Goal: Information Seeking & Learning: Learn about a topic

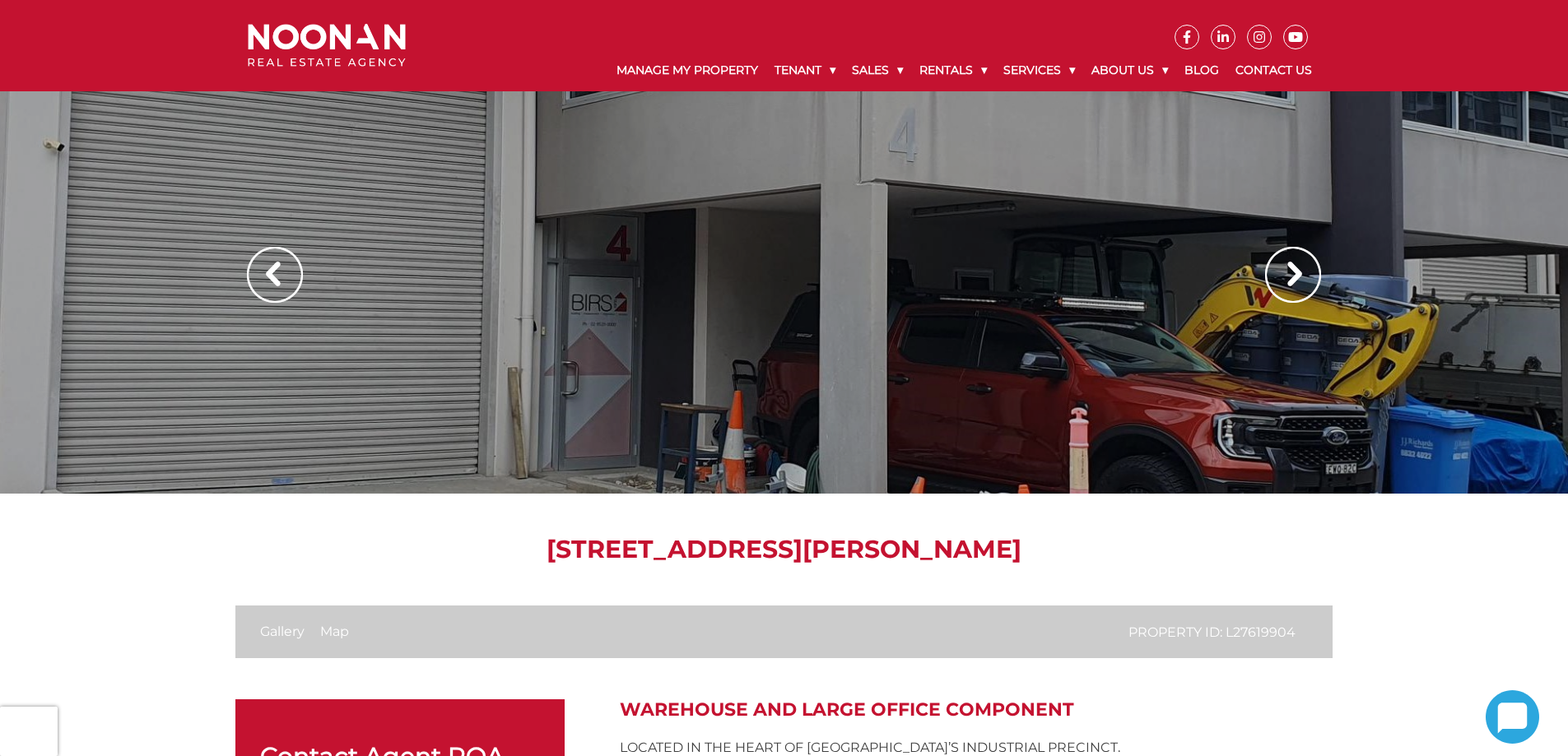
click at [1300, 270] on img at bounding box center [1293, 275] width 56 height 56
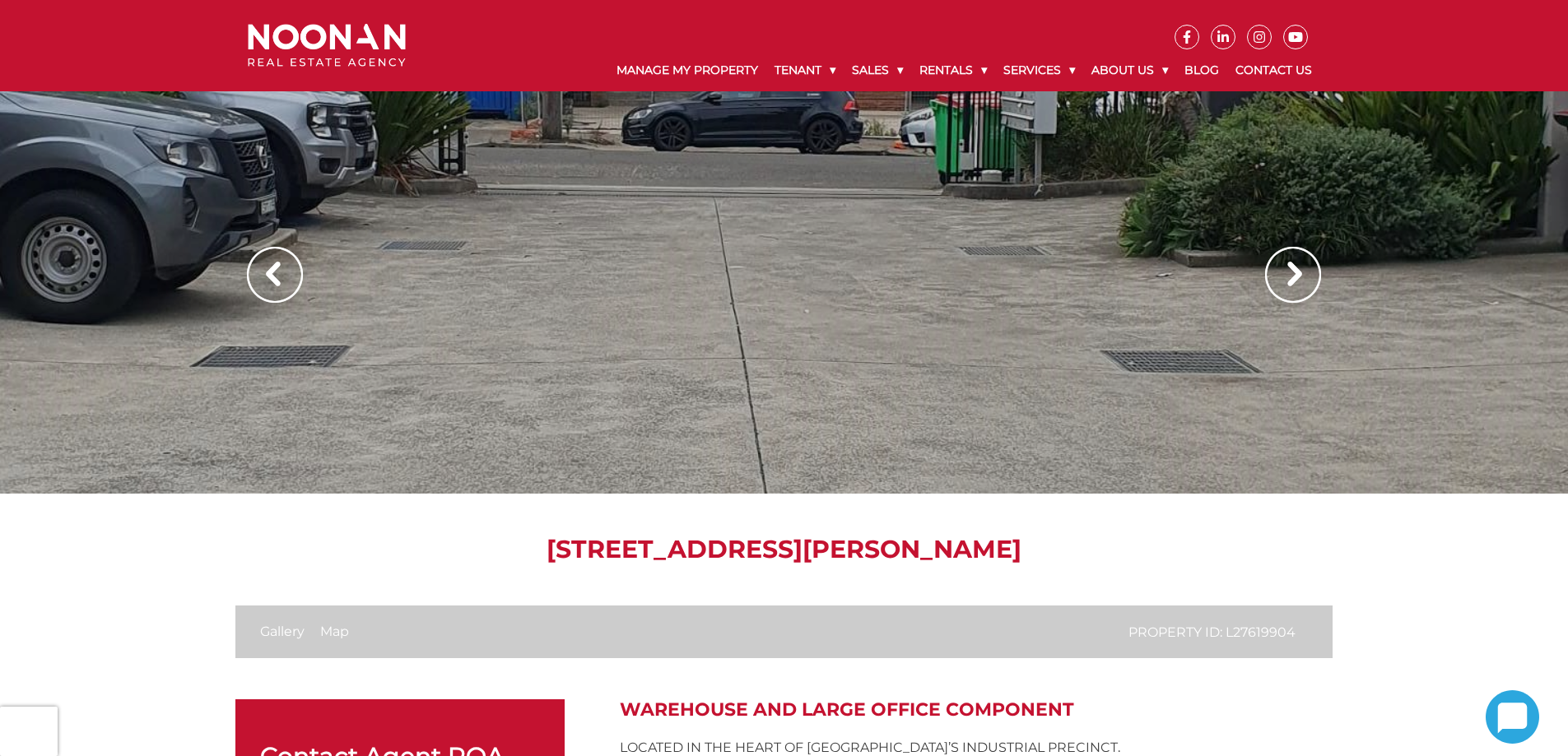
click at [1300, 270] on img at bounding box center [1293, 275] width 56 height 56
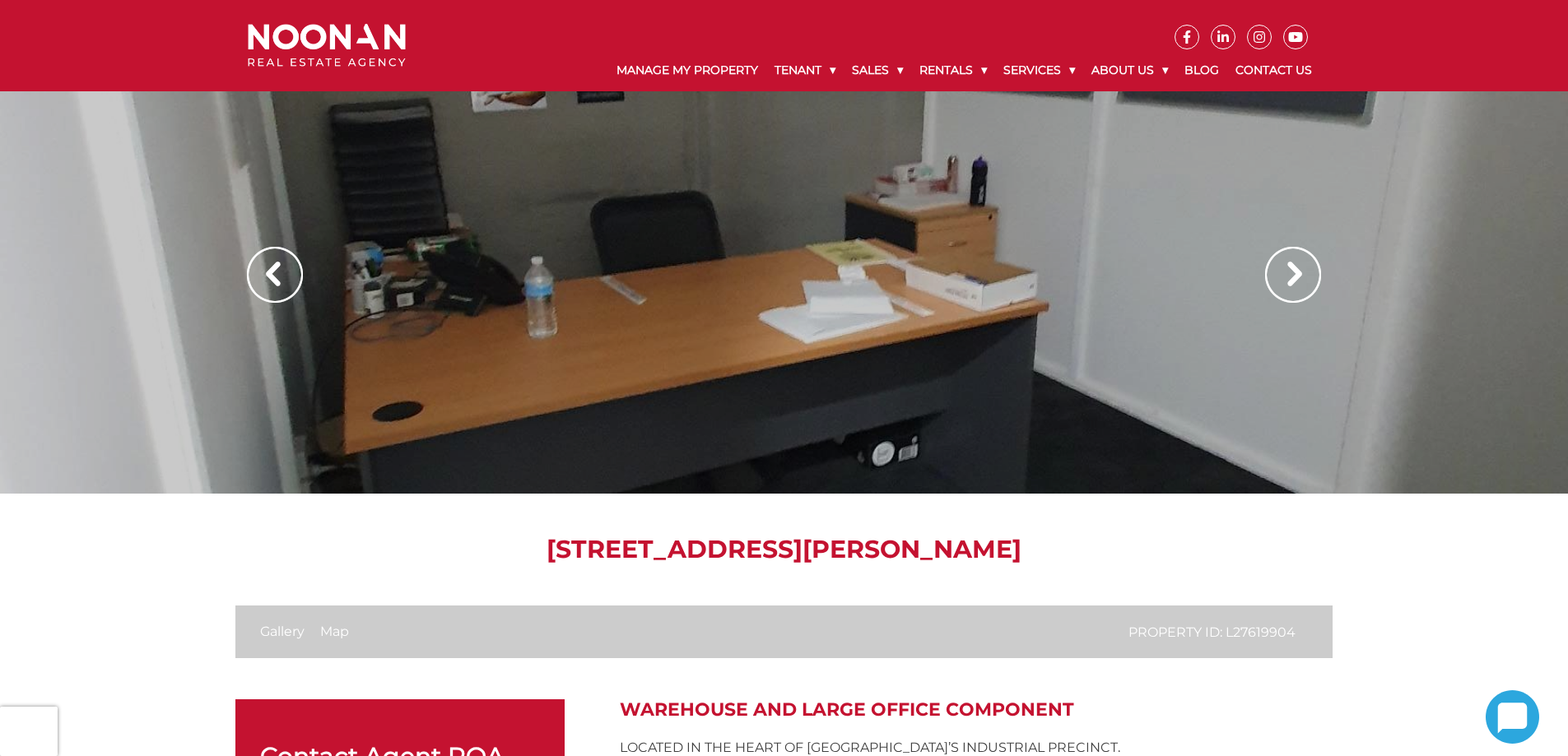
click at [1300, 270] on img at bounding box center [1293, 275] width 56 height 56
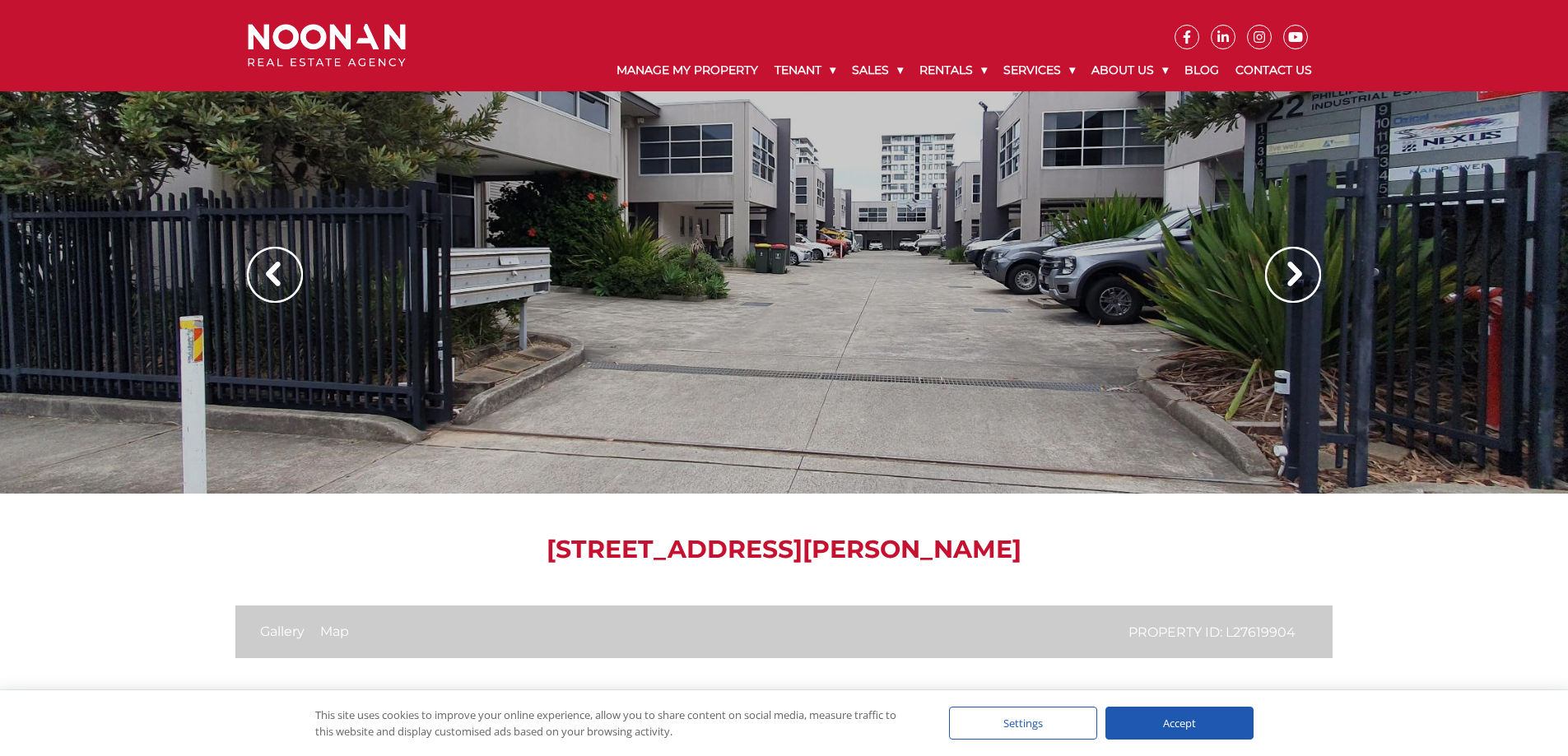
click at [1300, 270] on img at bounding box center [1293, 275] width 56 height 56
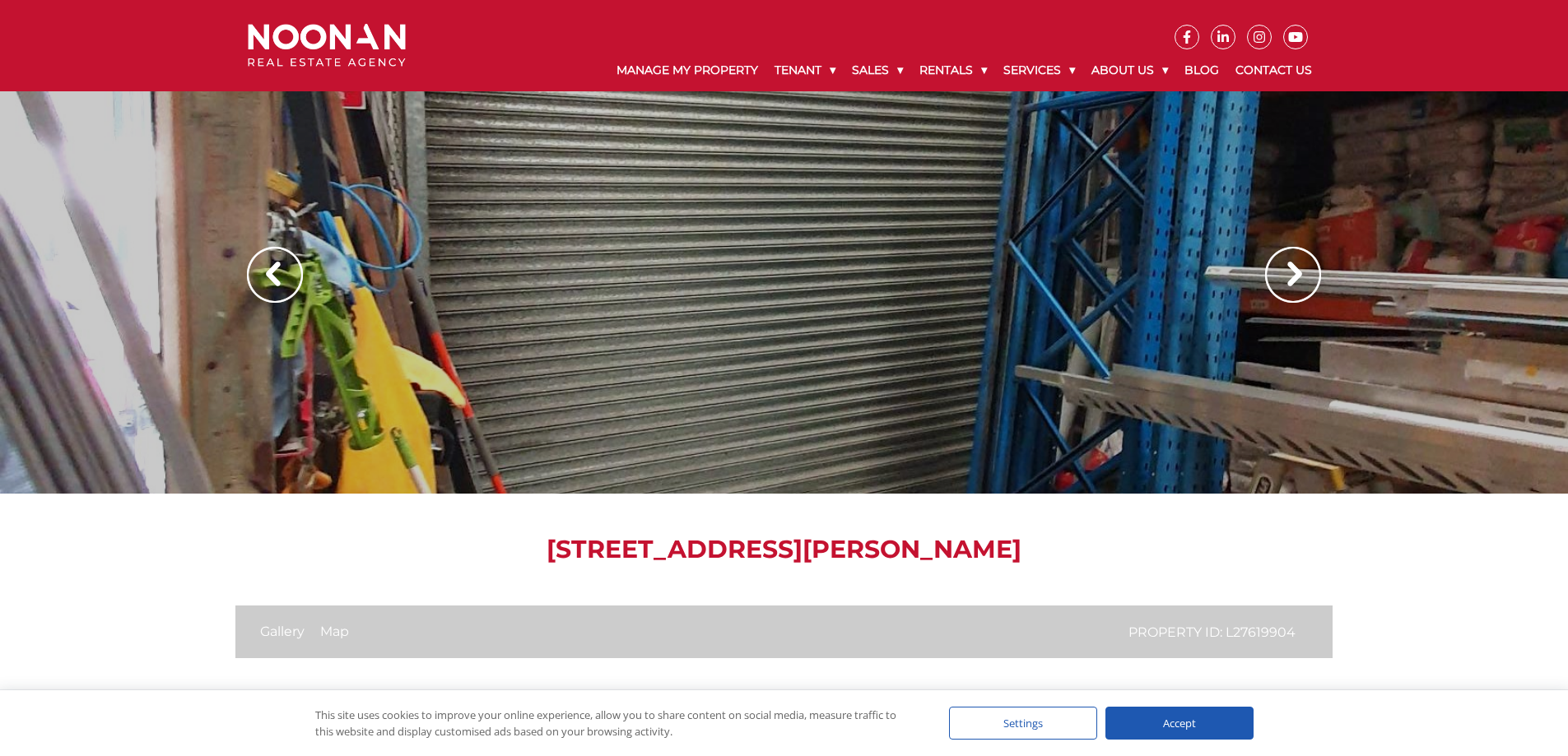
click at [1300, 270] on img at bounding box center [1293, 275] width 56 height 56
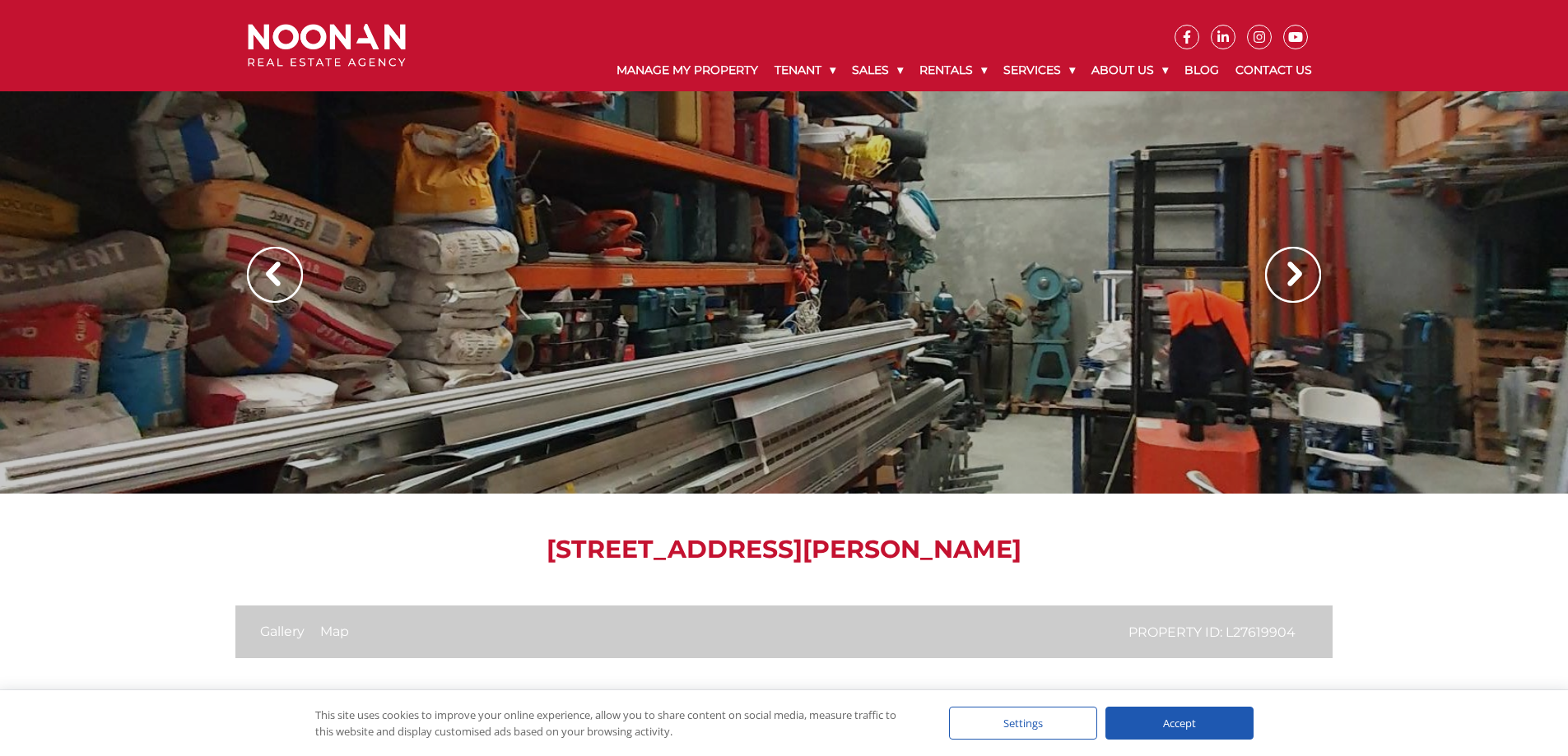
click at [1300, 270] on img at bounding box center [1293, 275] width 56 height 56
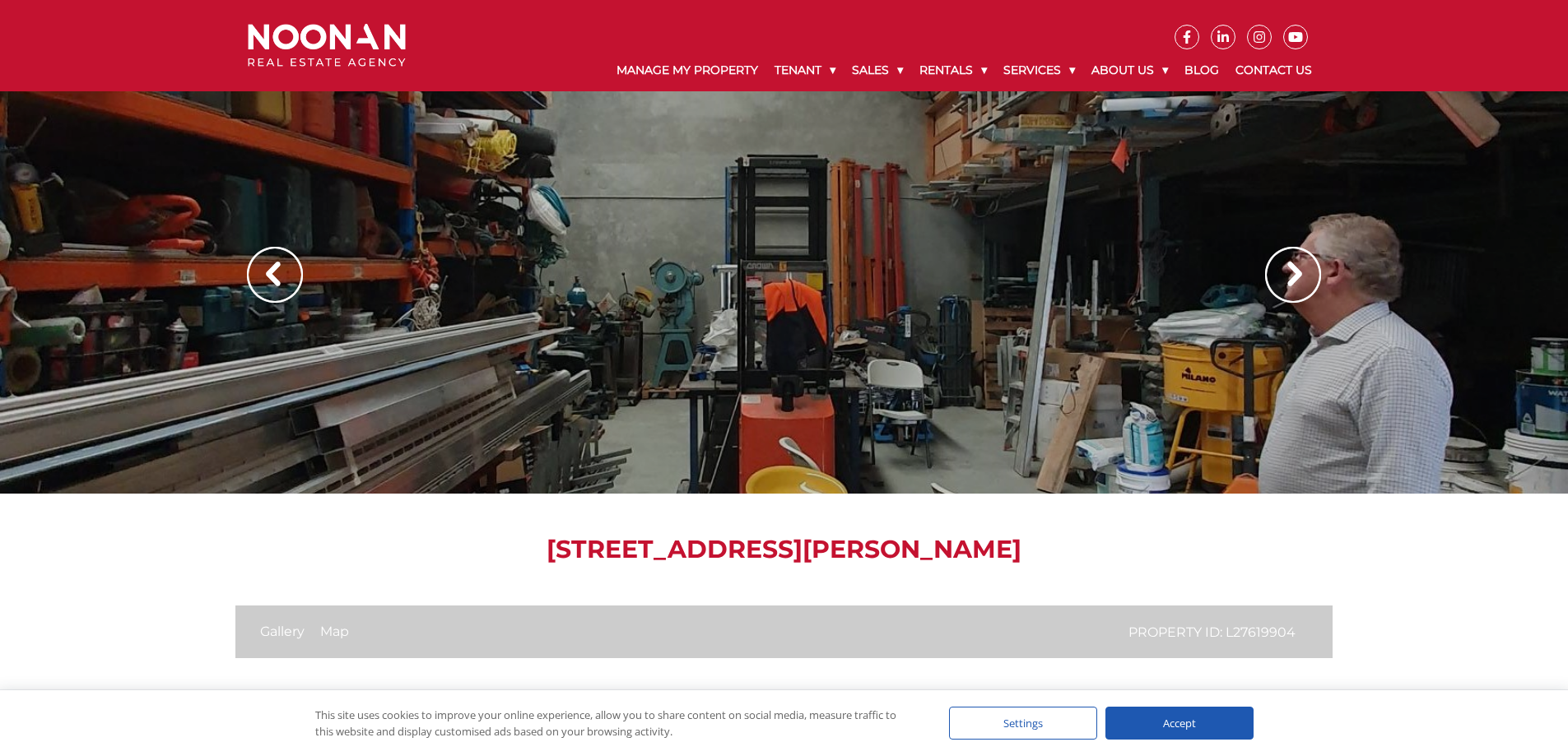
click at [1299, 271] on img at bounding box center [1293, 275] width 56 height 56
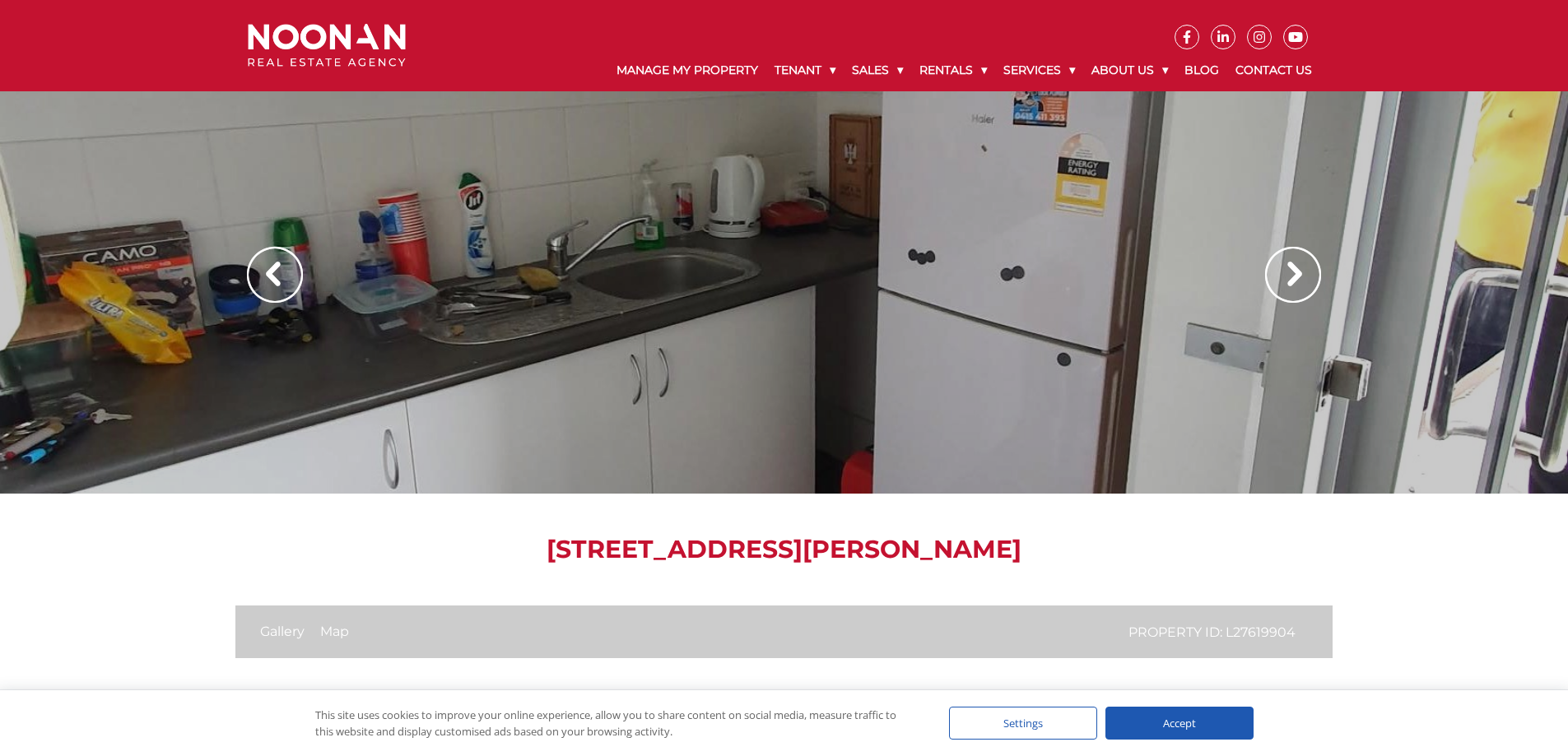
click at [1299, 271] on img at bounding box center [1293, 275] width 56 height 56
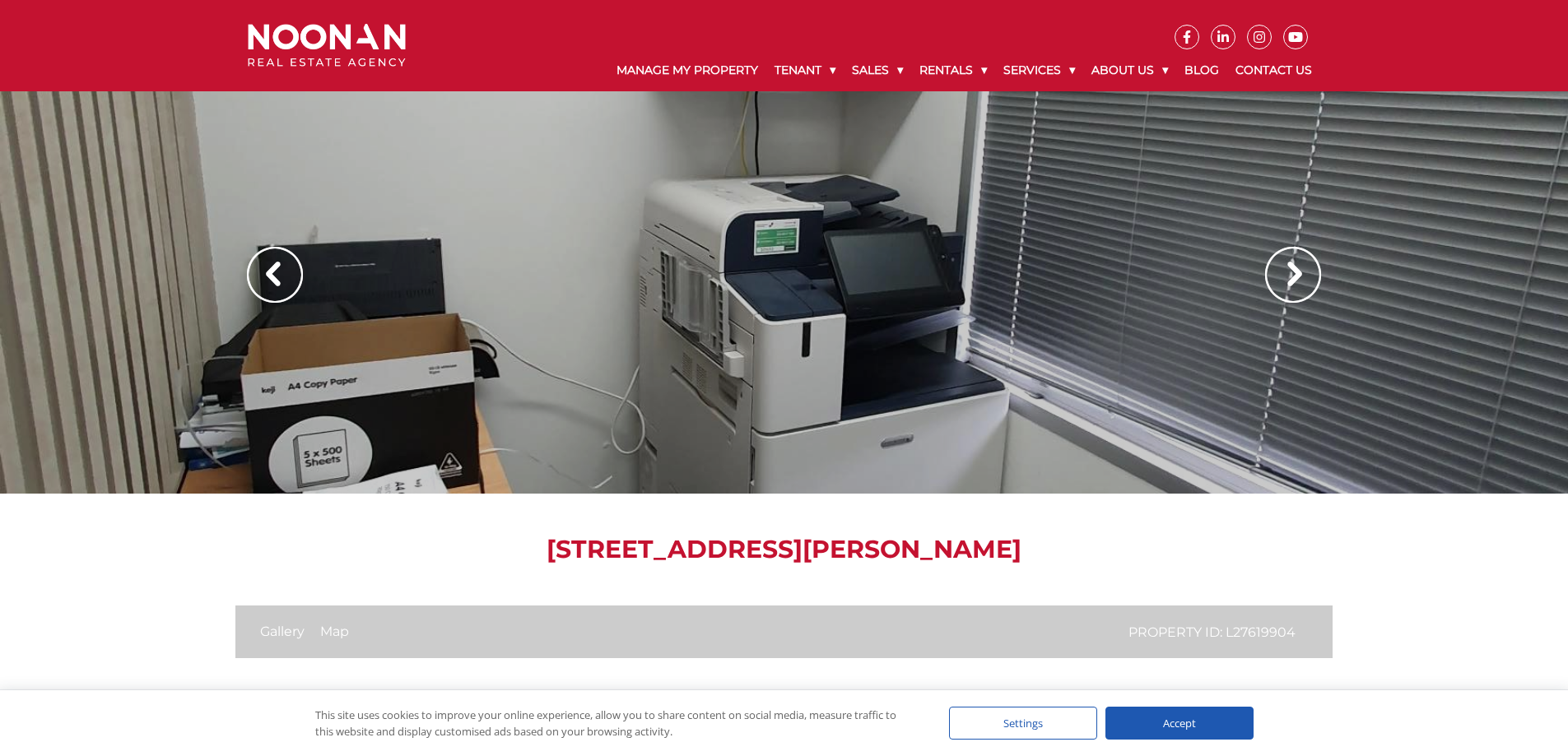
click at [1299, 271] on img at bounding box center [1293, 275] width 56 height 56
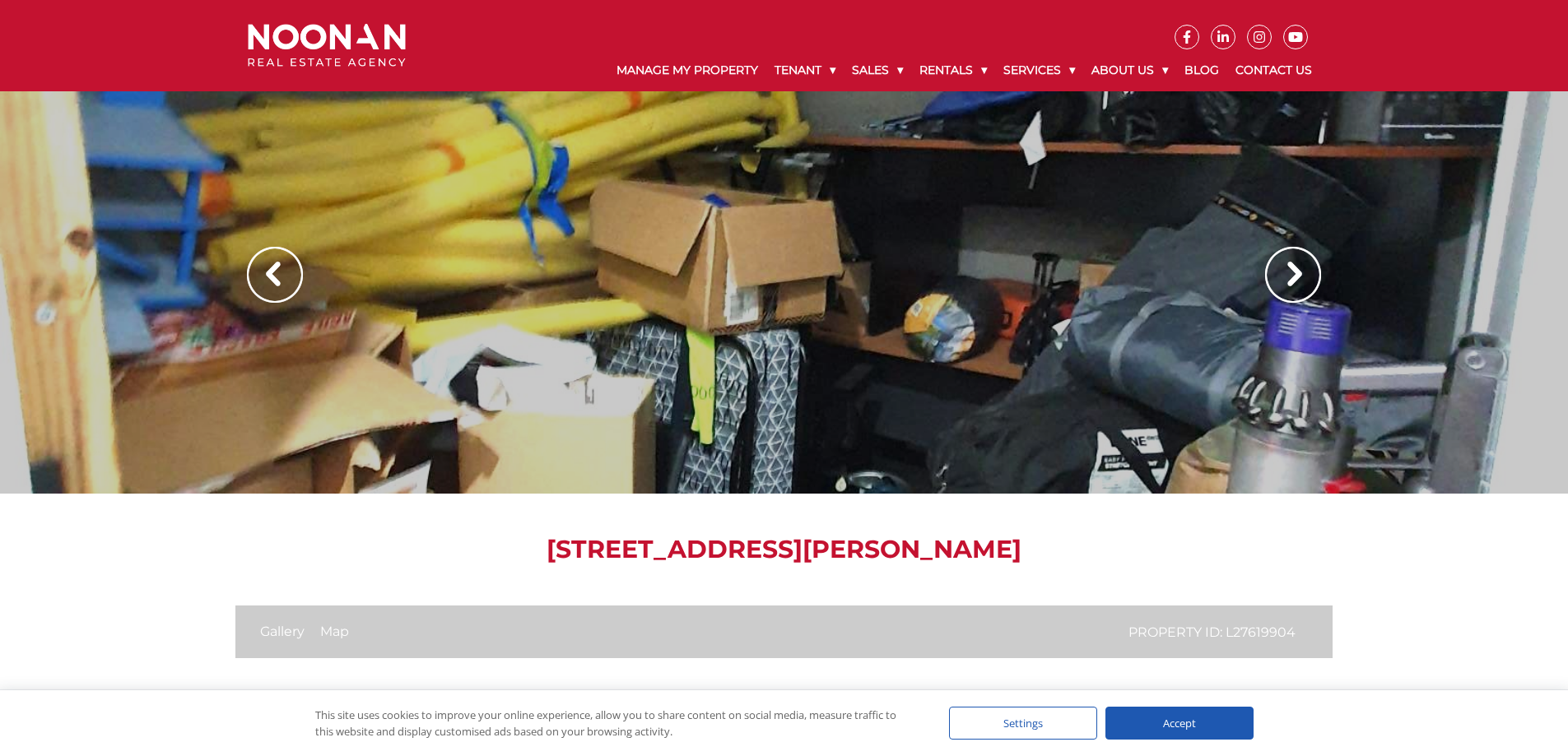
click at [1299, 271] on img at bounding box center [1293, 275] width 56 height 56
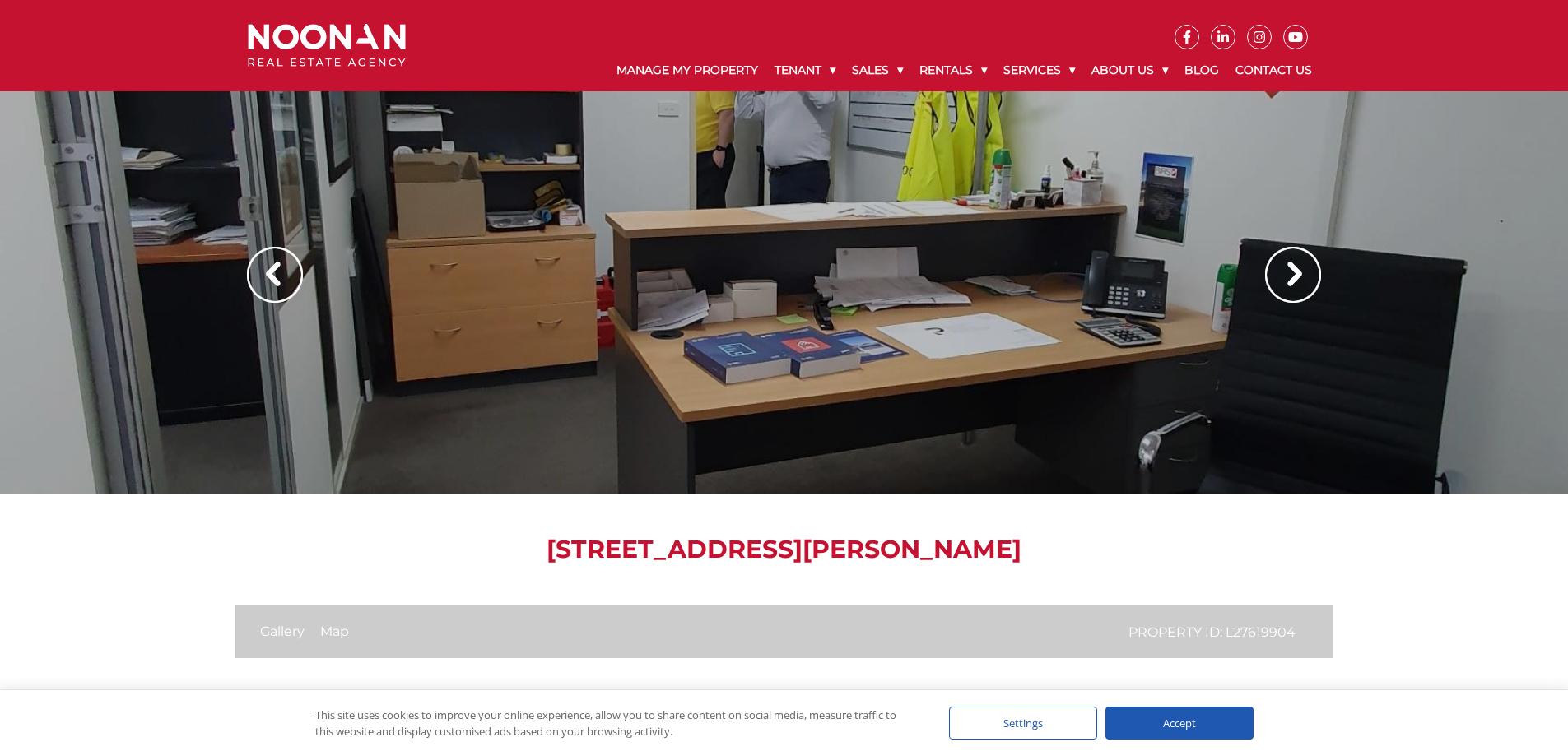
click at [1299, 271] on img at bounding box center [1293, 275] width 56 height 56
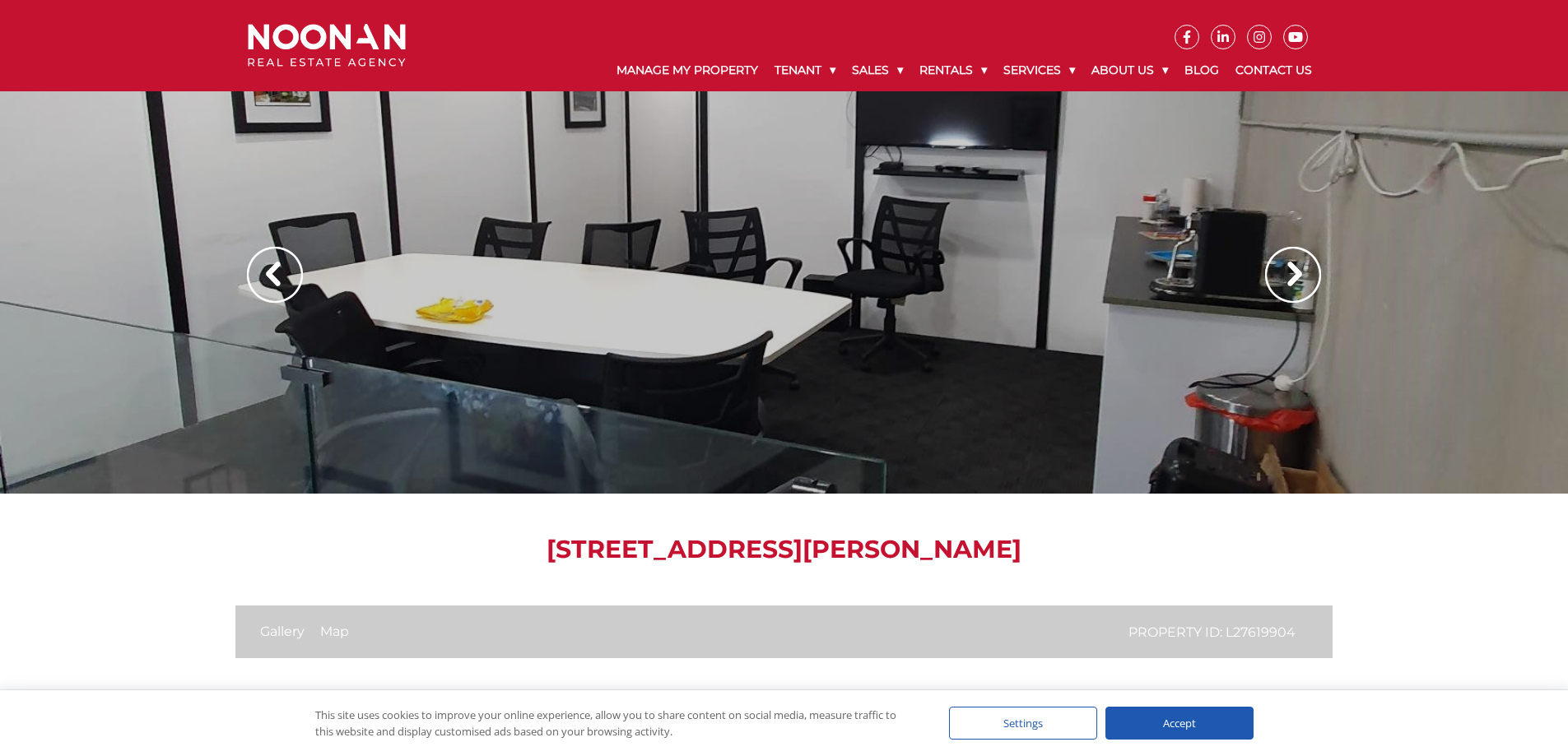
click at [1299, 271] on img at bounding box center [1293, 275] width 56 height 56
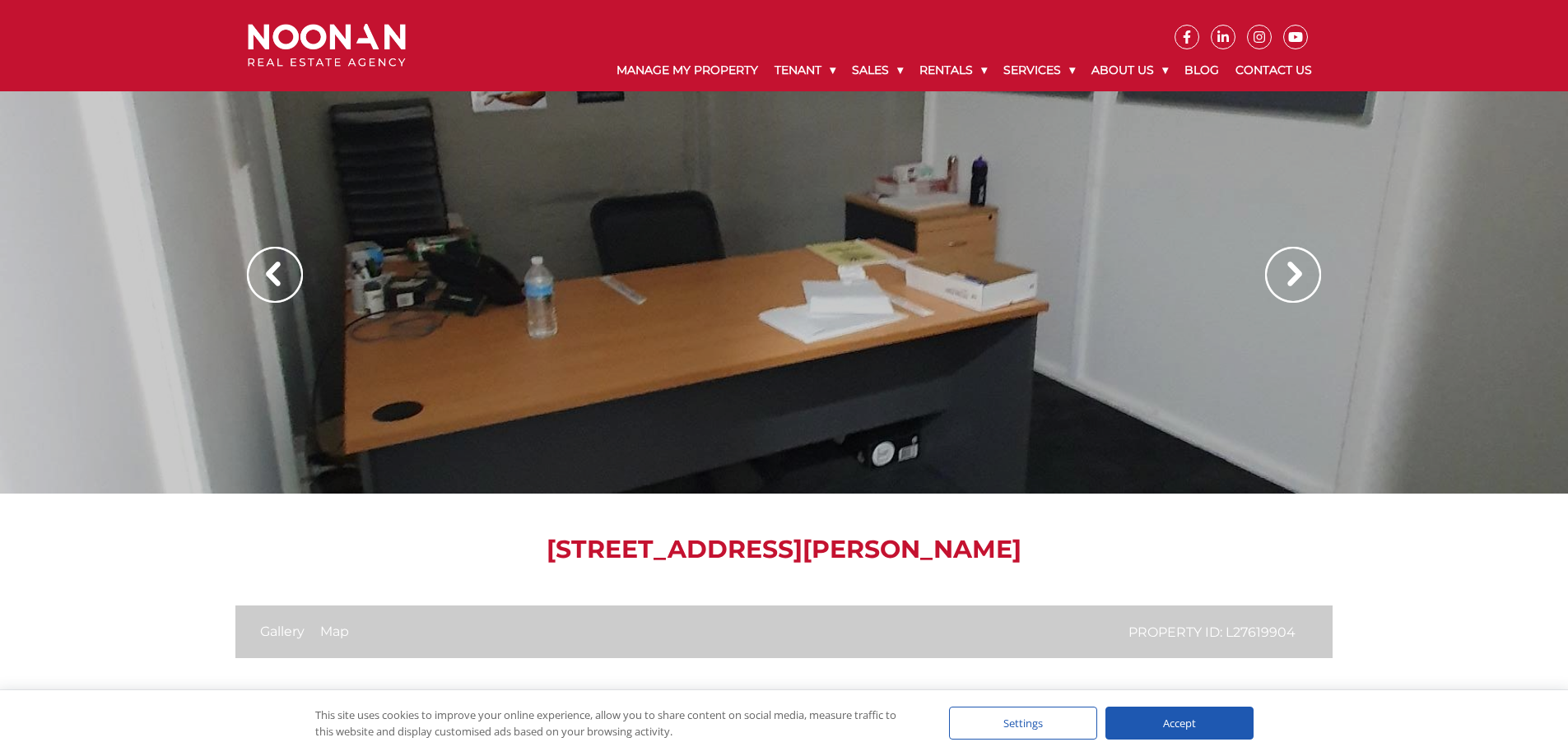
click at [1299, 271] on img at bounding box center [1293, 275] width 56 height 56
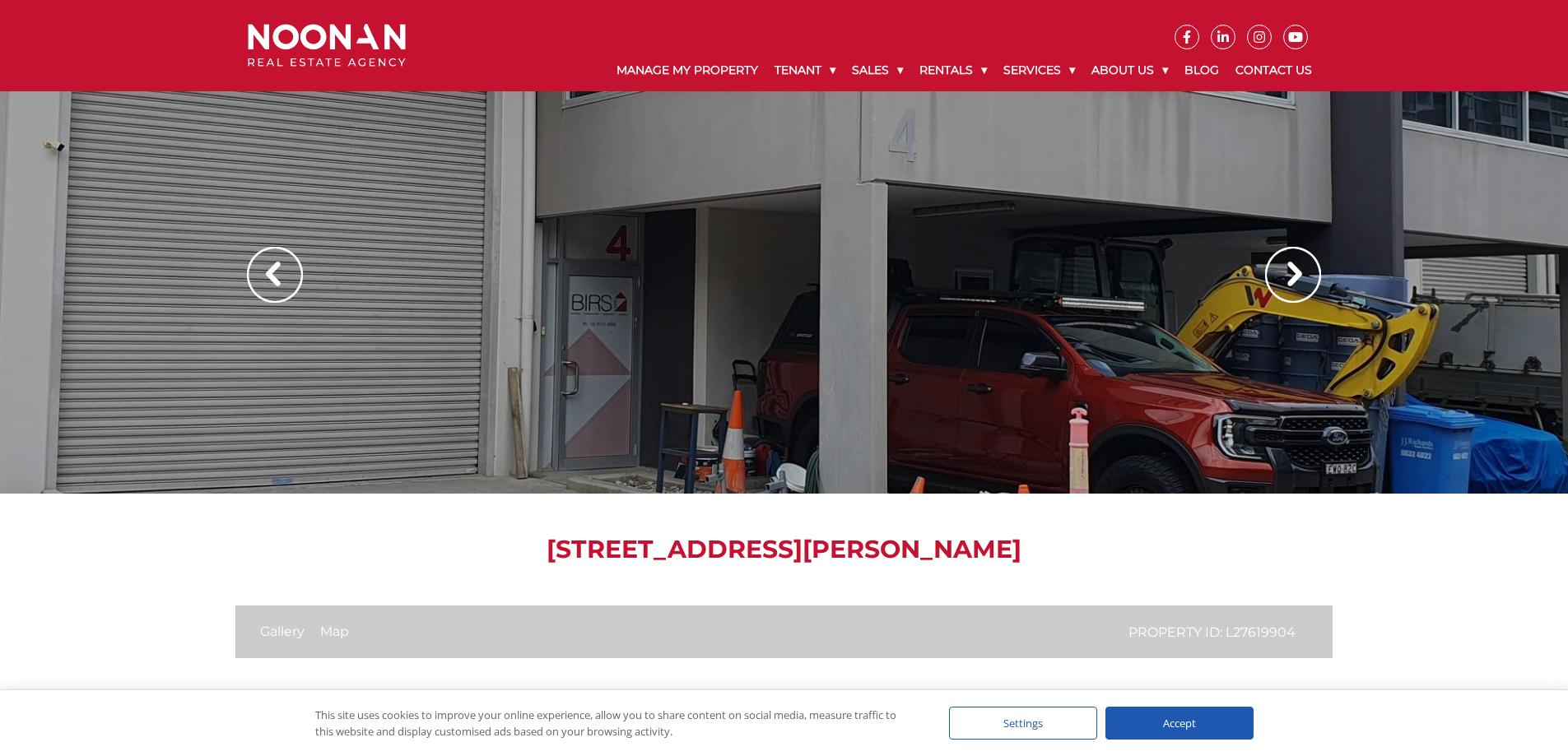
click at [1299, 271] on img at bounding box center [1293, 275] width 56 height 56
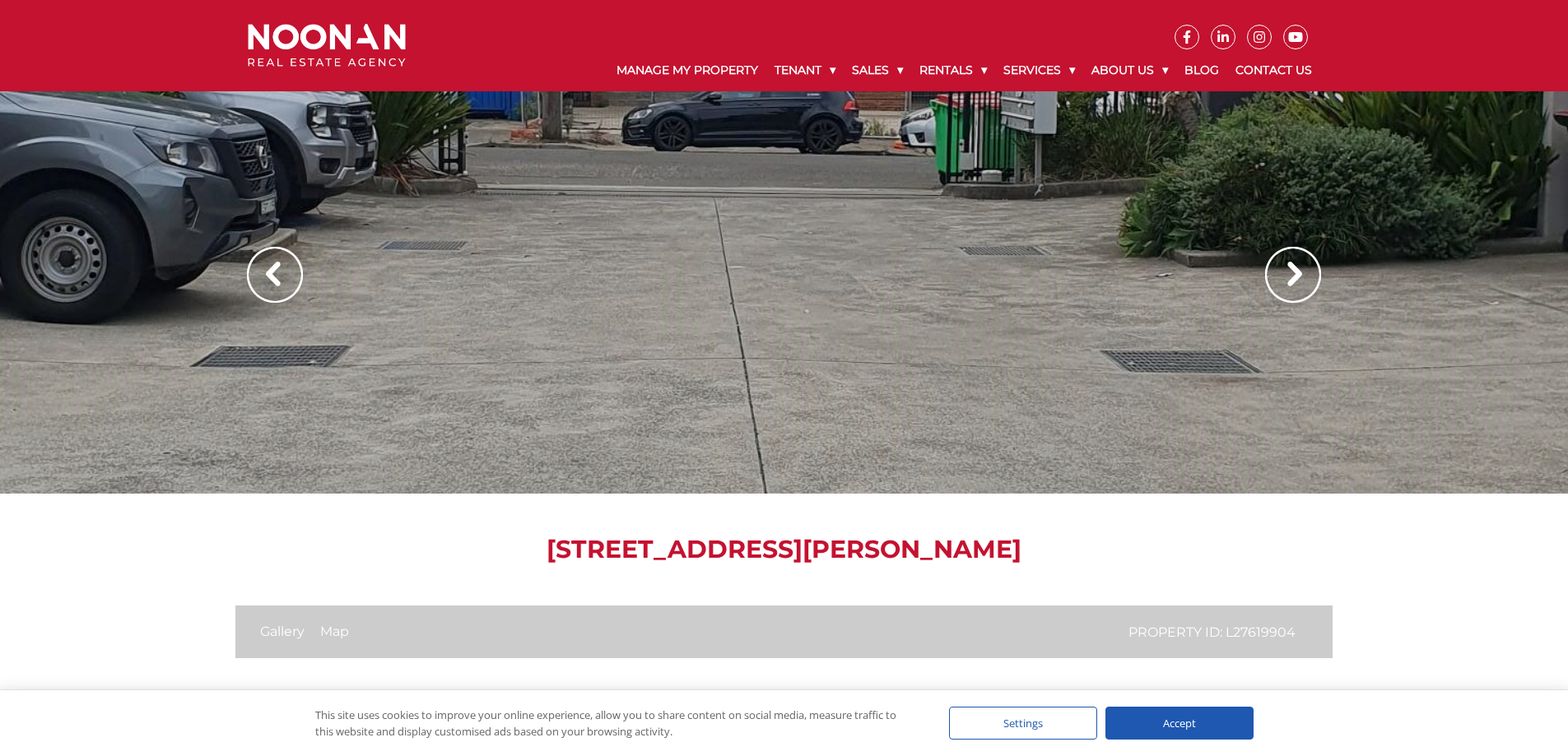
click at [1299, 271] on img at bounding box center [1293, 275] width 56 height 56
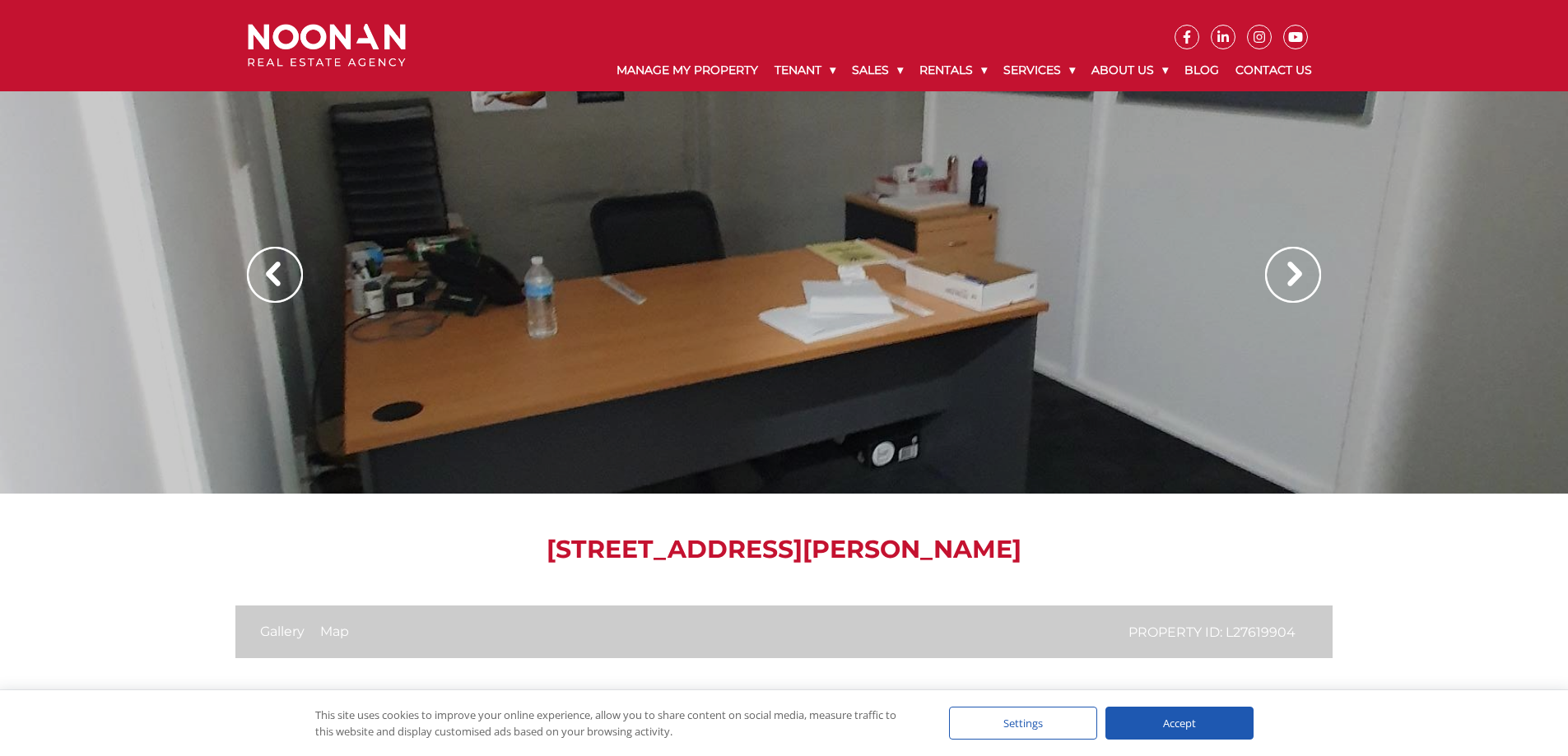
click at [1299, 271] on img at bounding box center [1293, 275] width 56 height 56
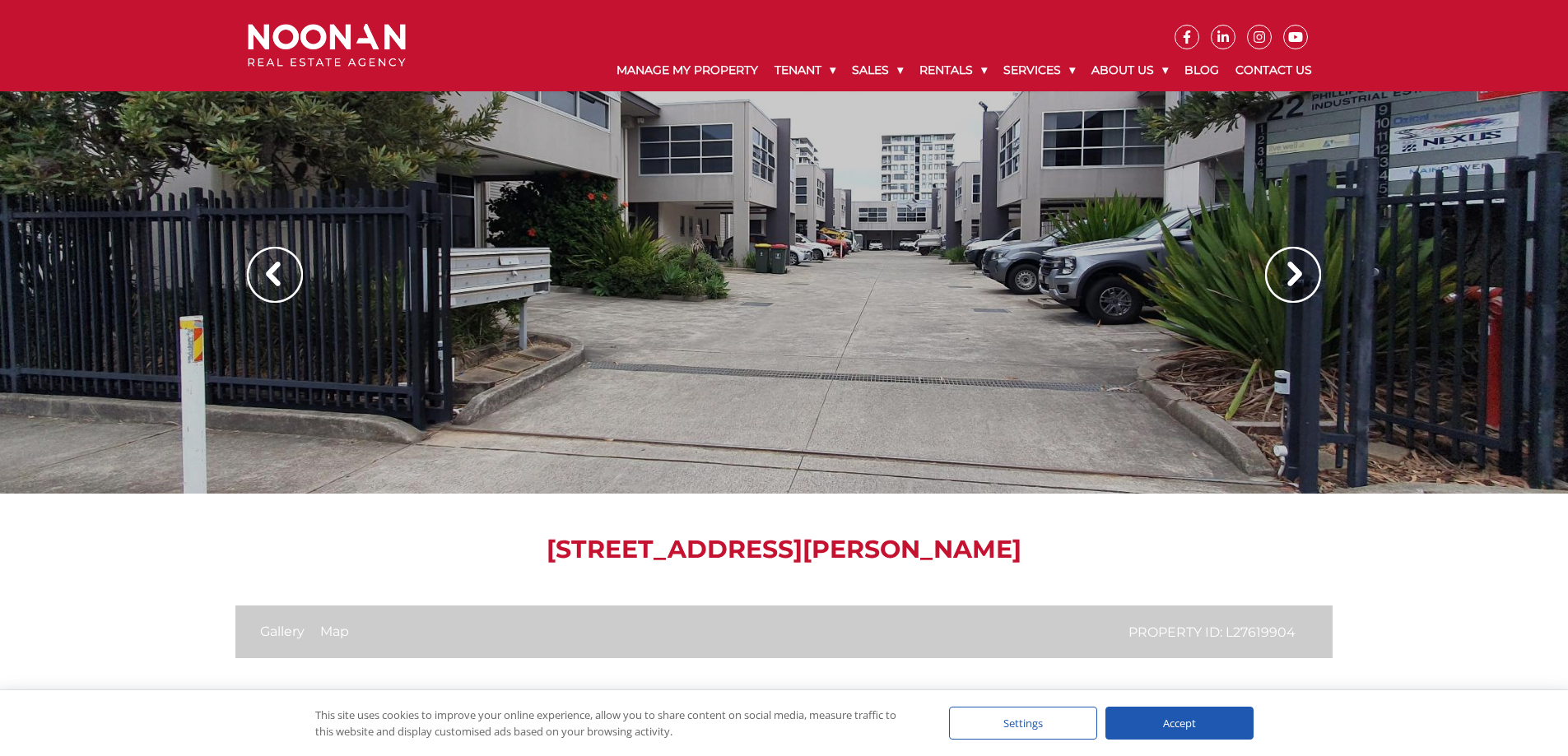
click at [1299, 271] on img at bounding box center [1293, 275] width 56 height 56
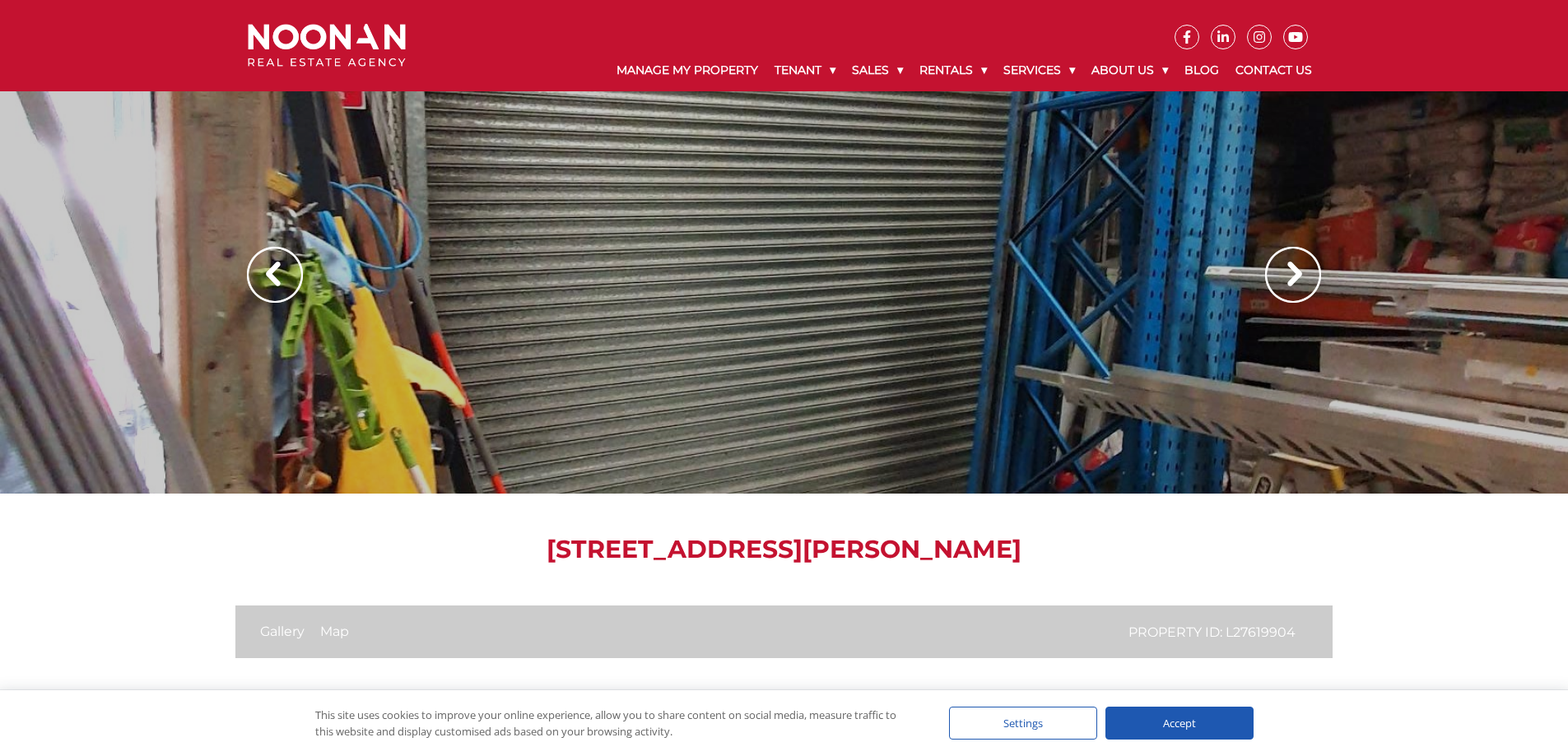
click at [1299, 271] on img at bounding box center [1293, 275] width 56 height 56
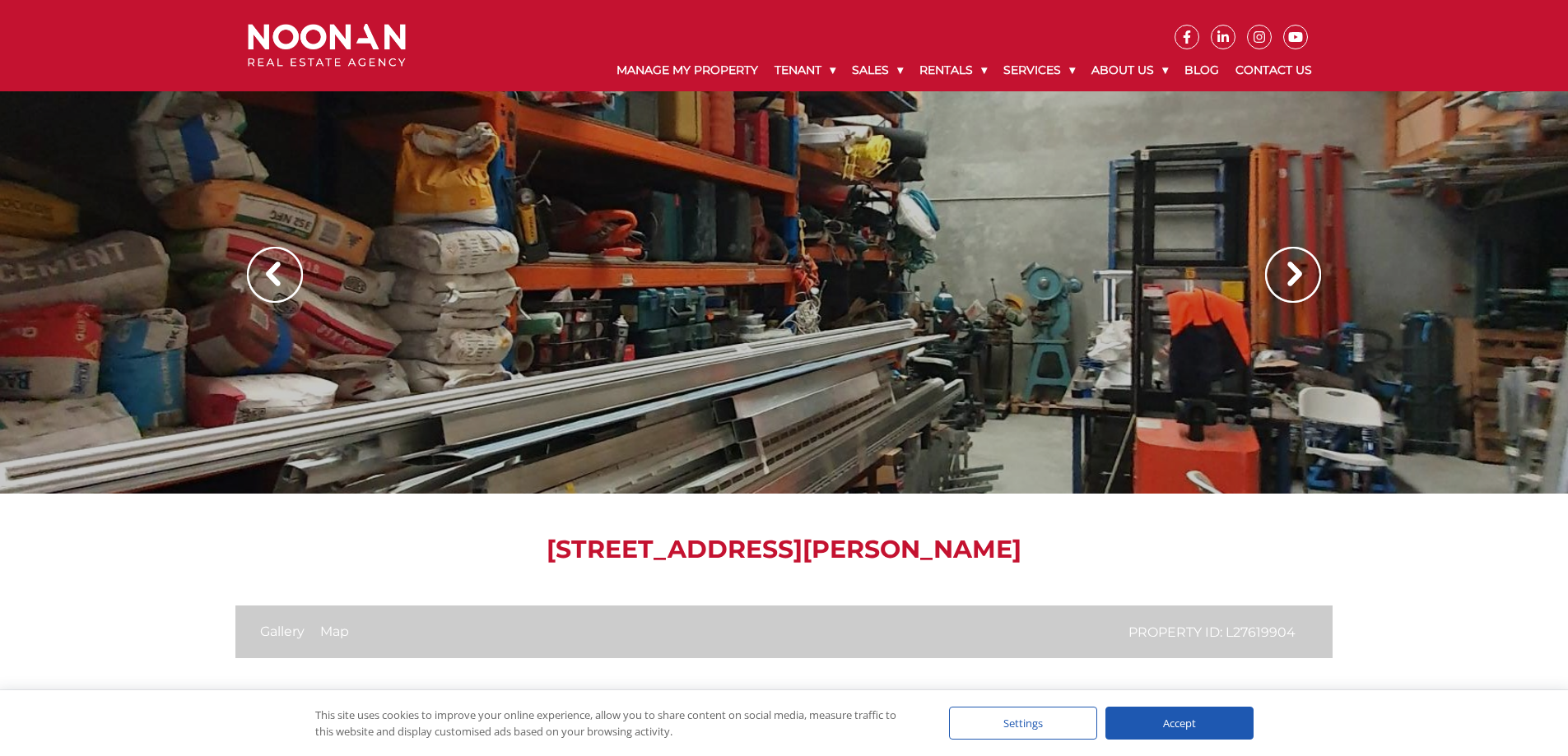
click at [1299, 271] on img at bounding box center [1293, 275] width 56 height 56
